Goal: Transaction & Acquisition: Purchase product/service

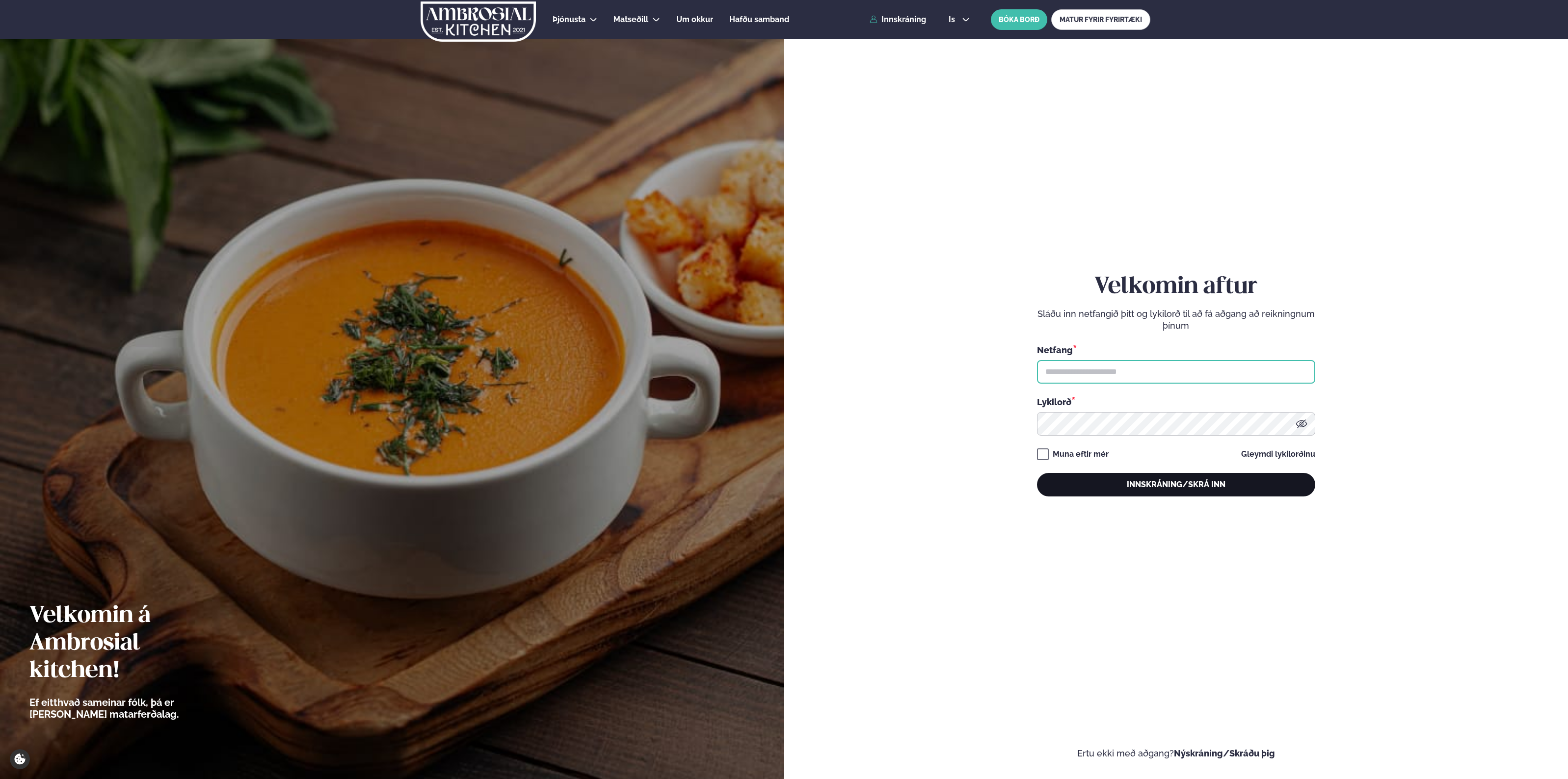
type input "**********"
click at [1107, 478] on button "Innskráning/Skrá inn" at bounding box center [1176, 484] width 278 height 24
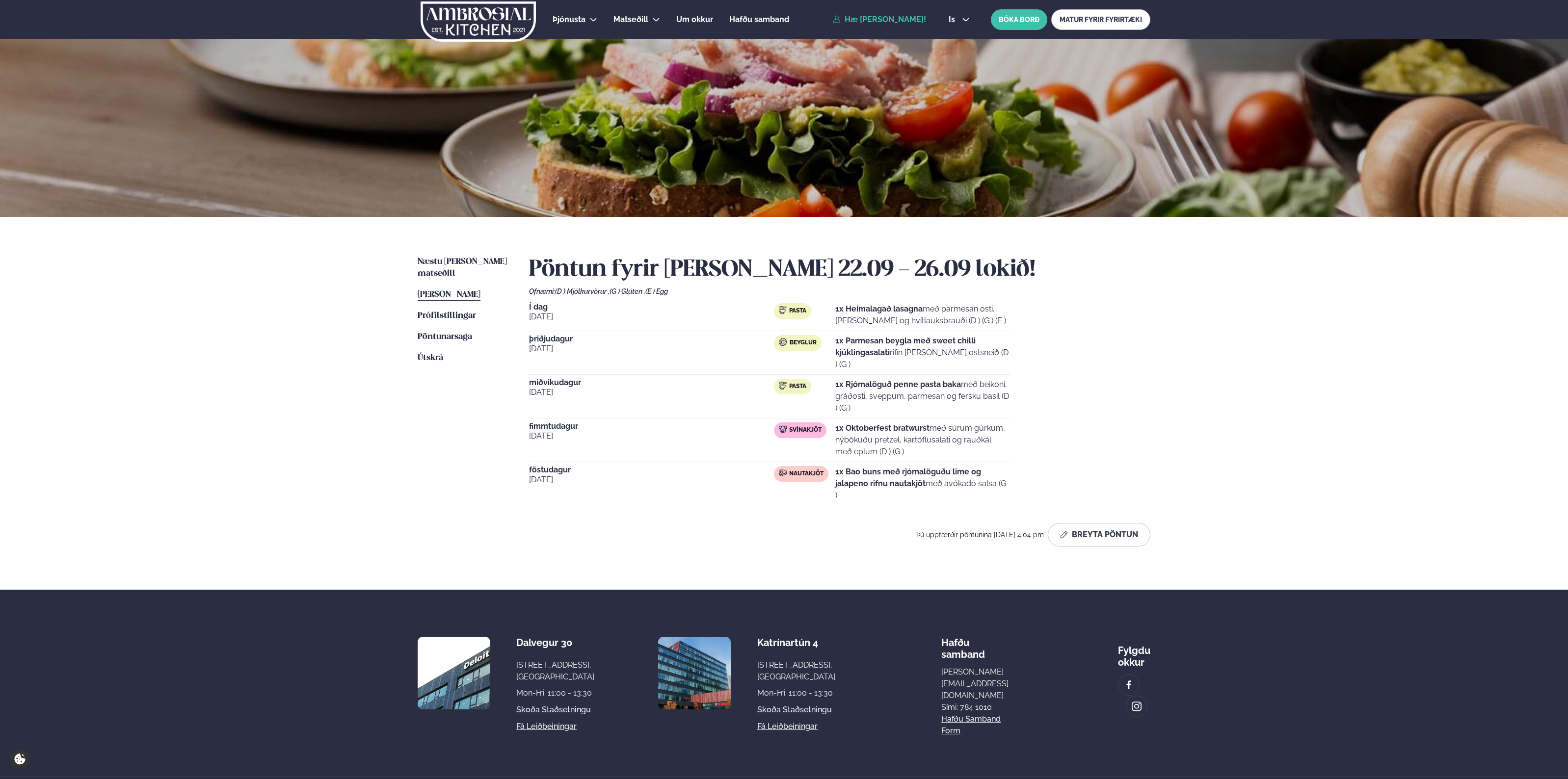
click at [1525, 306] on div "Þjónusta Hádegismatur fyrir fyrirtæki Fyrirtækja veitingar Einkapartý Matseðill…" at bounding box center [784, 406] width 1568 height 812
click at [1338, 417] on div "Þjónusta Hádegismatur fyrir fyrirtæki Fyrirtækja veitingar Einkapartý Matseðill…" at bounding box center [784, 406] width 1568 height 812
click at [1331, 421] on div "Þjónusta Hádegismatur fyrir fyrirtæki Fyrirtækja veitingar Einkapartý Matseðill…" at bounding box center [784, 406] width 1568 height 812
click at [1330, 421] on div "Þjónusta Hádegismatur fyrir fyrirtæki Fyrirtækja veitingar Einkapartý Matseðill…" at bounding box center [784, 406] width 1568 height 812
click at [1330, 420] on div "Þjónusta Hádegismatur fyrir fyrirtæki Fyrirtækja veitingar Einkapartý Matseðill…" at bounding box center [784, 406] width 1568 height 812
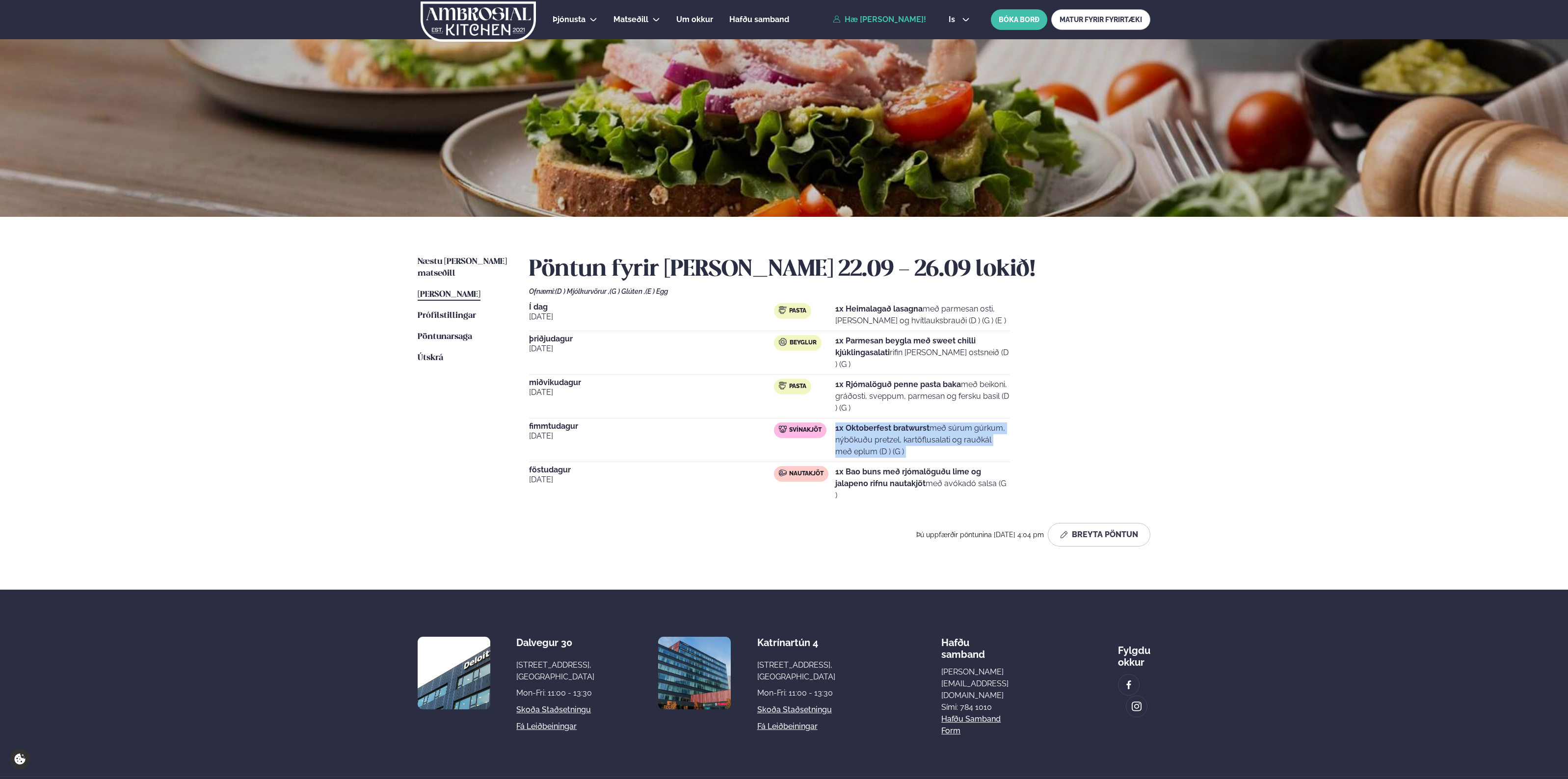
click at [1330, 420] on div "Þjónusta Hádegismatur fyrir fyrirtæki Fyrirtækja veitingar Einkapartý Matseðill…" at bounding box center [784, 406] width 1568 height 812
click at [1505, 432] on div "Þjónusta Hádegismatur fyrir fyrirtæki Fyrirtækja veitingar Einkapartý Matseðill…" at bounding box center [784, 406] width 1568 height 812
